Goal: Communication & Community: Answer question/provide support

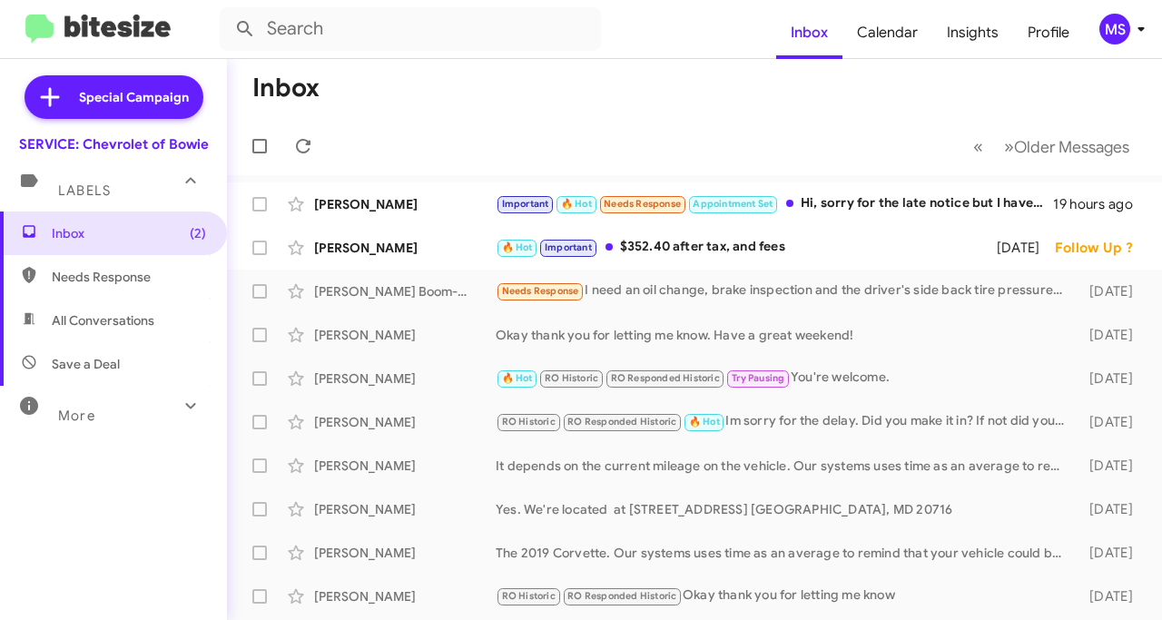
drag, startPoint x: 719, startPoint y: 243, endPoint x: 730, endPoint y: 244, distance: 10.9
click at [720, 243] on div "🔥 Hot Important $352.40 after tax, and fees" at bounding box center [743, 247] width 494 height 21
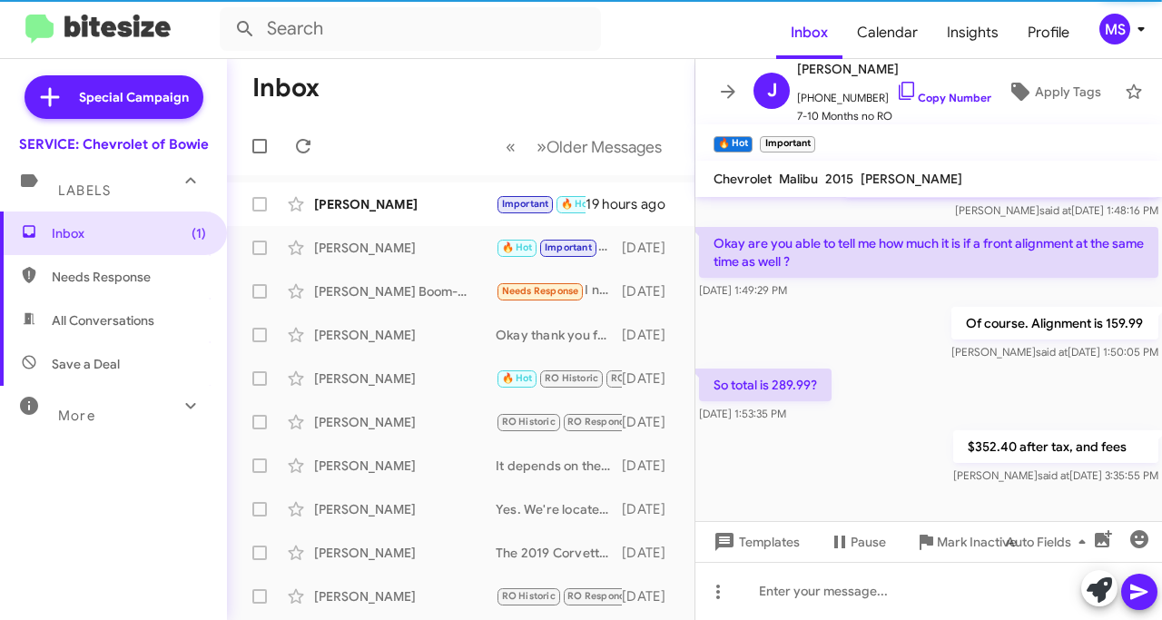
scroll to position [646, 0]
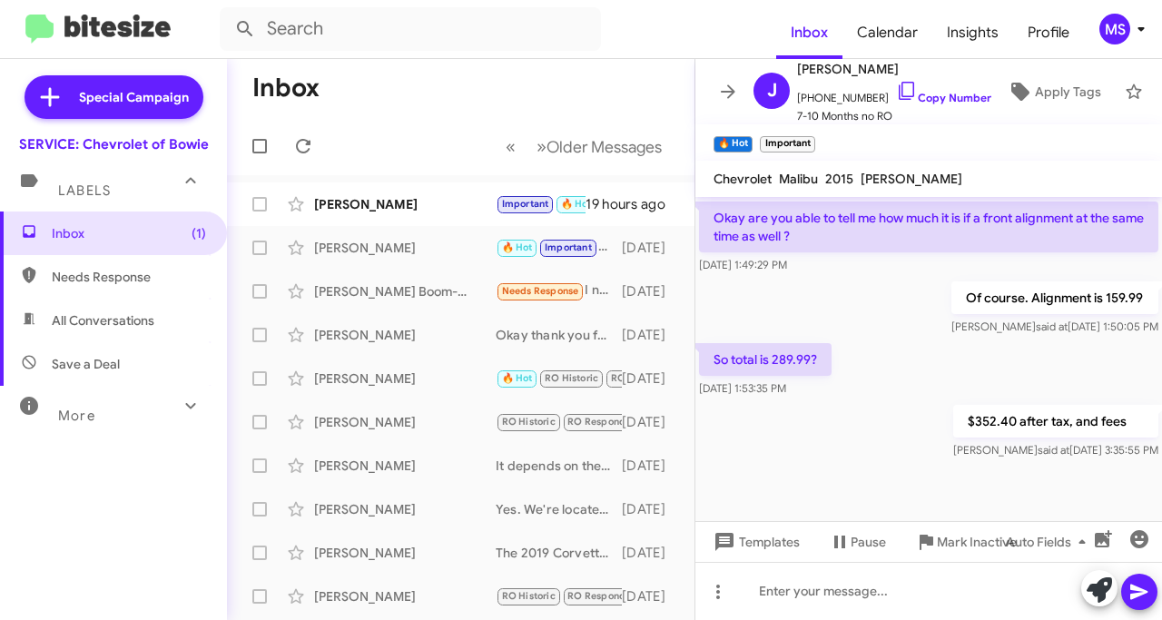
click at [397, 199] on div "[PERSON_NAME]" at bounding box center [405, 204] width 182 height 18
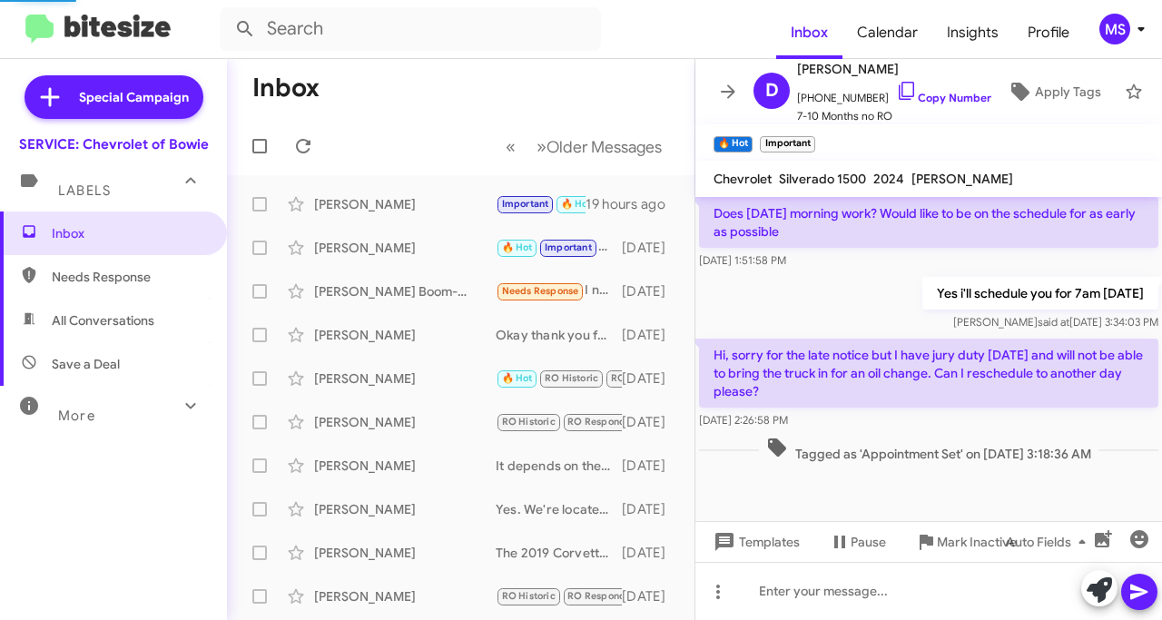
scroll to position [588, 0]
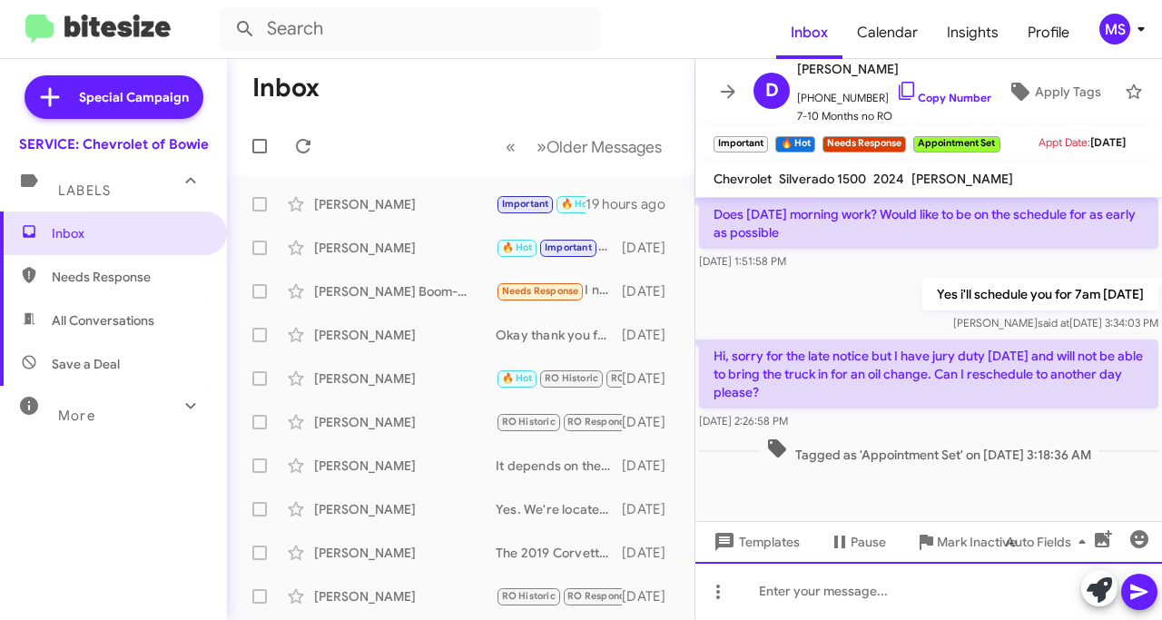
click at [808, 600] on div at bounding box center [929, 591] width 467 height 58
click at [933, 91] on link "Copy Number" at bounding box center [943, 98] width 95 height 14
click at [815, 586] on div at bounding box center [929, 591] width 467 height 58
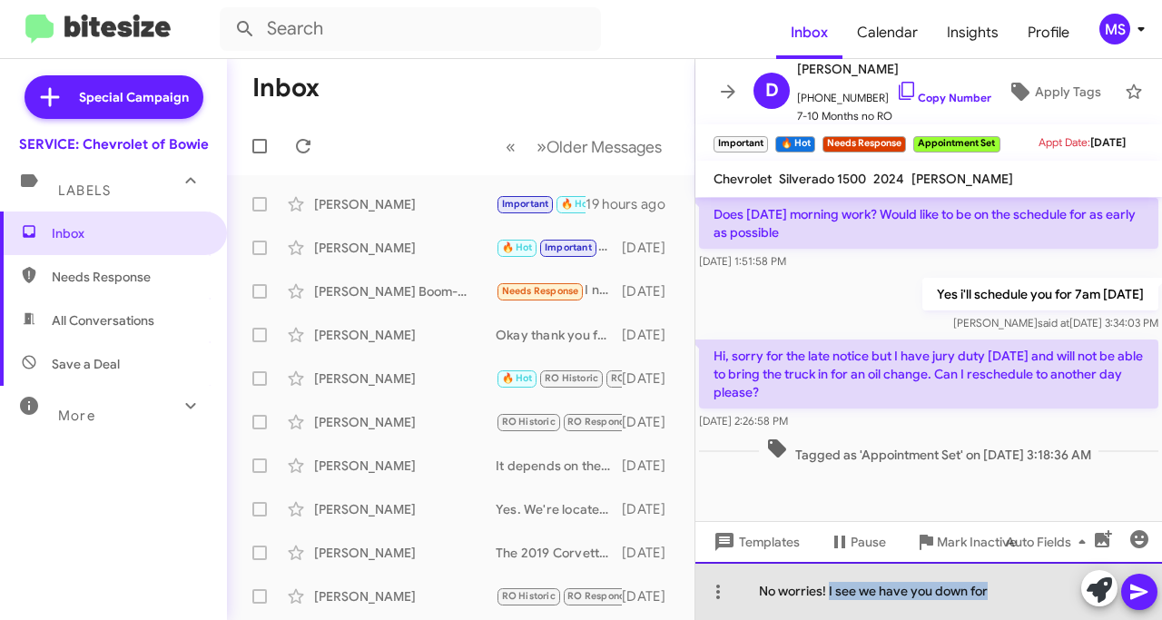
drag, startPoint x: 993, startPoint y: 591, endPoint x: 828, endPoint y: 605, distance: 165.8
click at [828, 605] on div "No worries! I see we have you down for" at bounding box center [929, 591] width 467 height 58
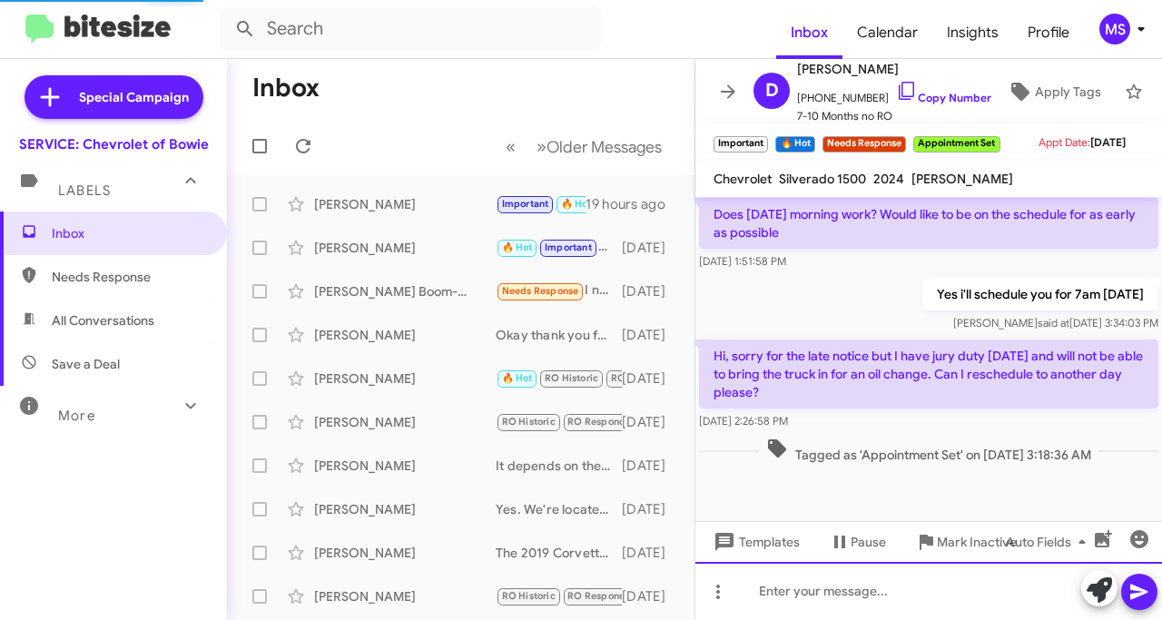
scroll to position [0, 0]
